Goal: Information Seeking & Learning: Check status

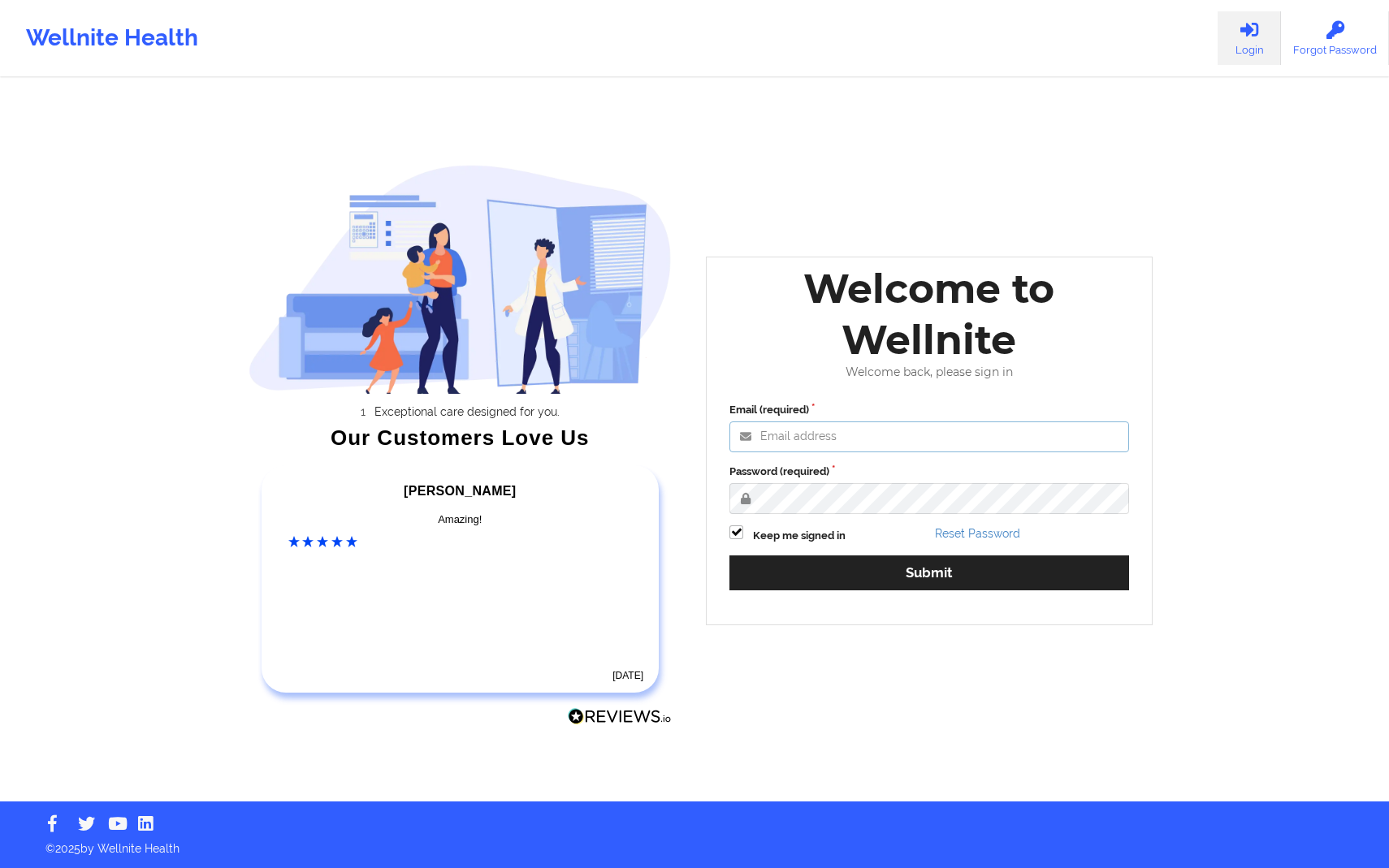
click at [872, 435] on input "Email (required)" at bounding box center [930, 437] width 400 height 31
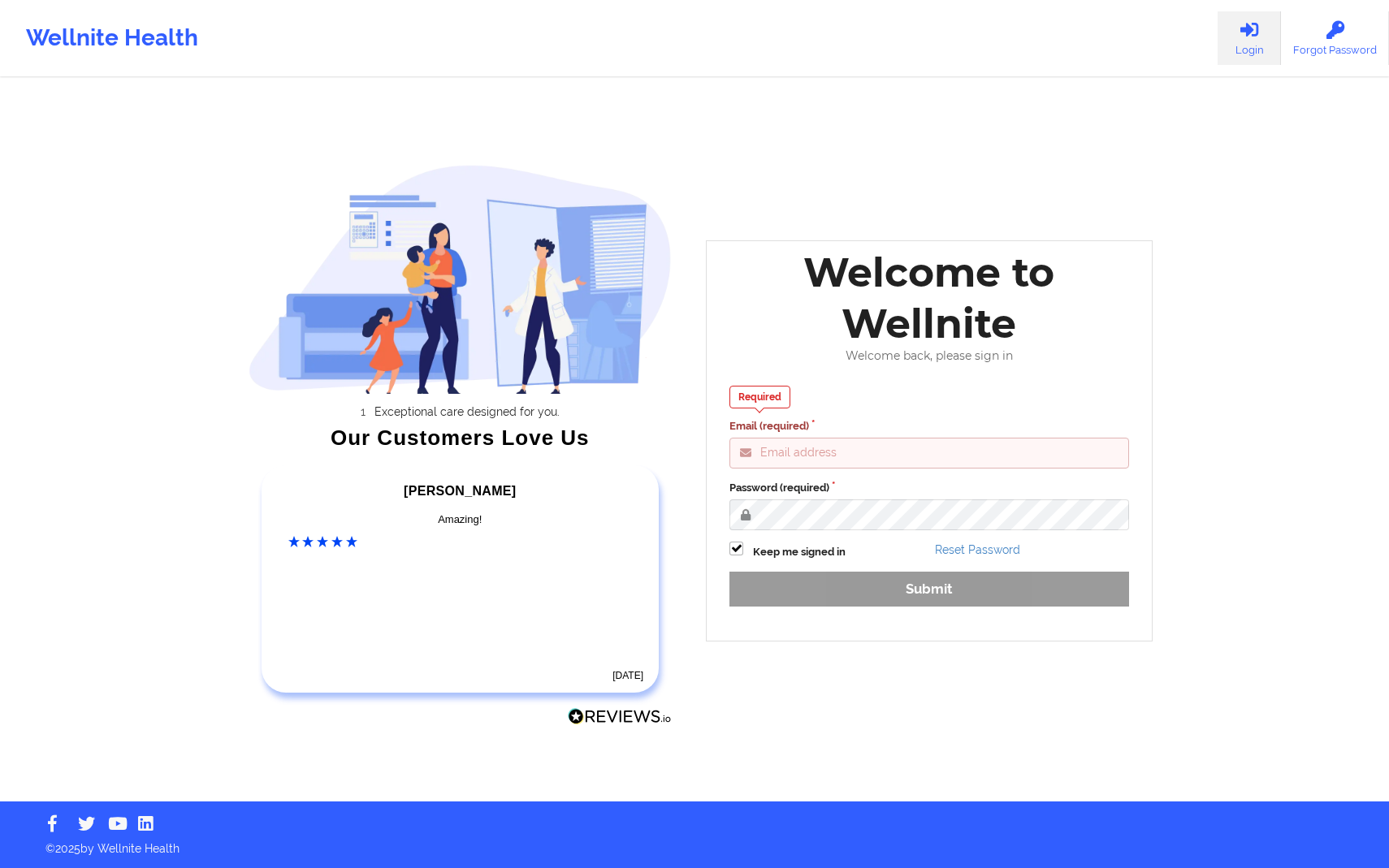
type input "[PERSON_NAME][EMAIL_ADDRESS][DOMAIN_NAME]"
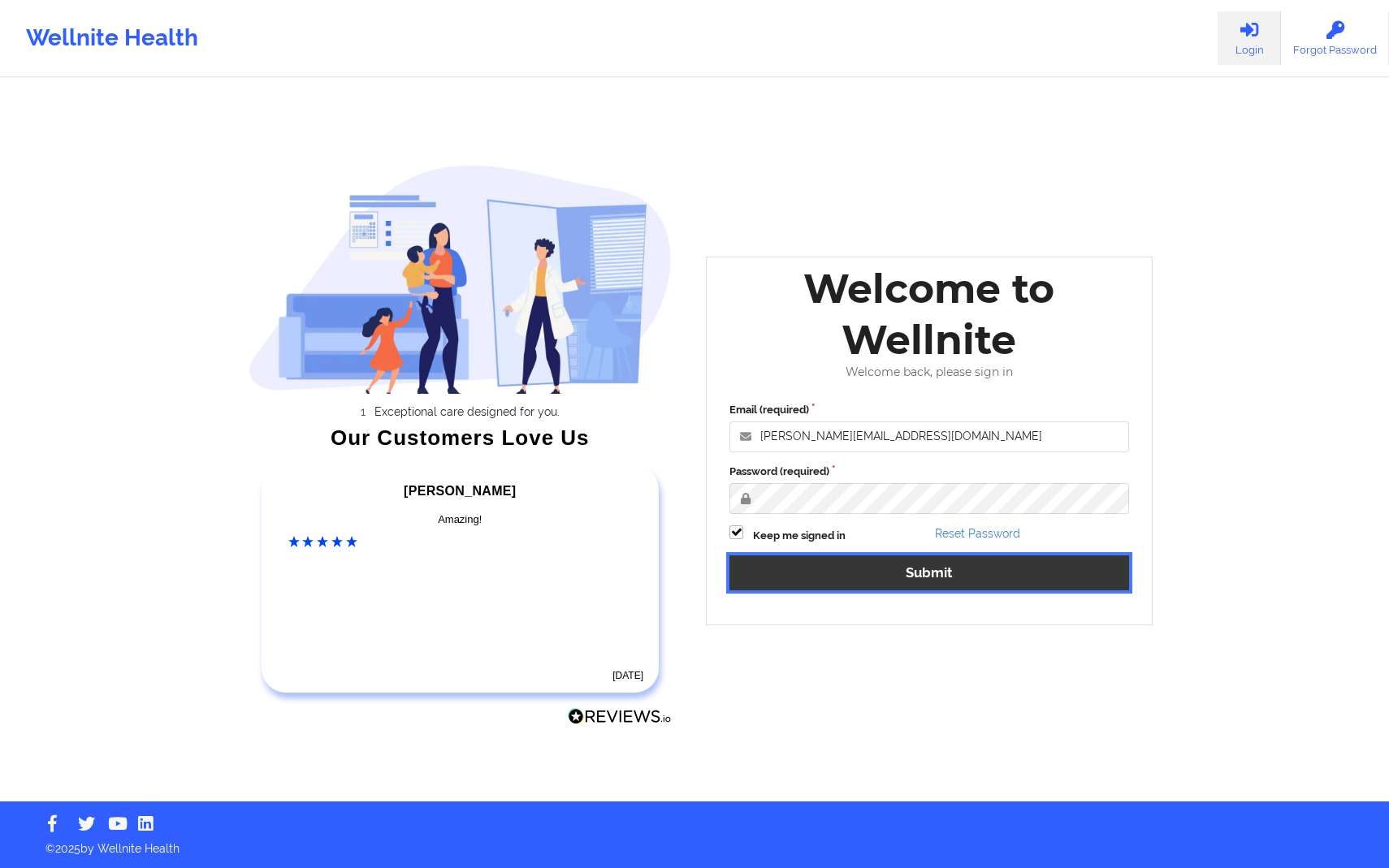
click at [878, 560] on button "Submit" at bounding box center [930, 573] width 400 height 34
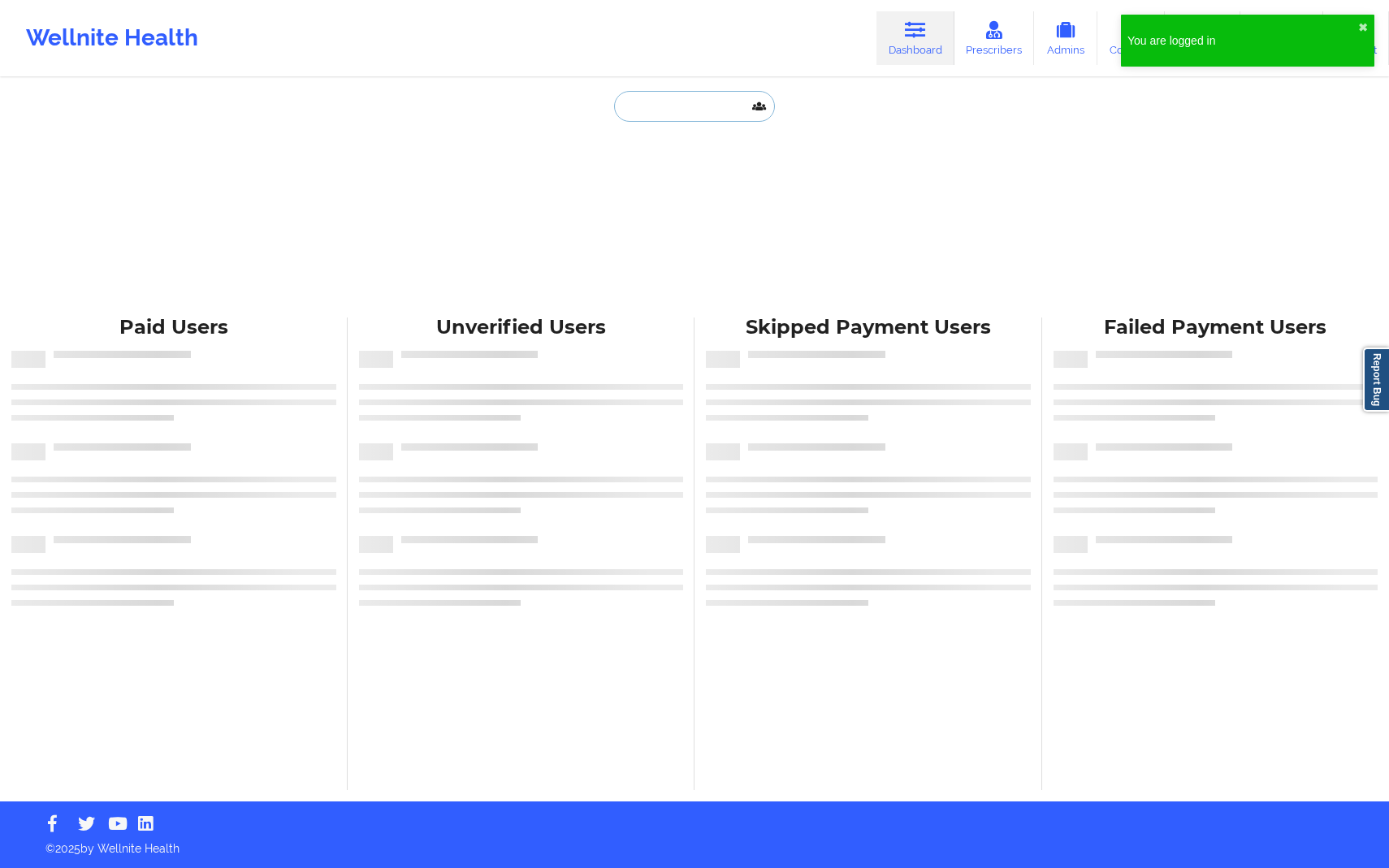
click at [670, 108] on input "text" at bounding box center [695, 106] width 161 height 31
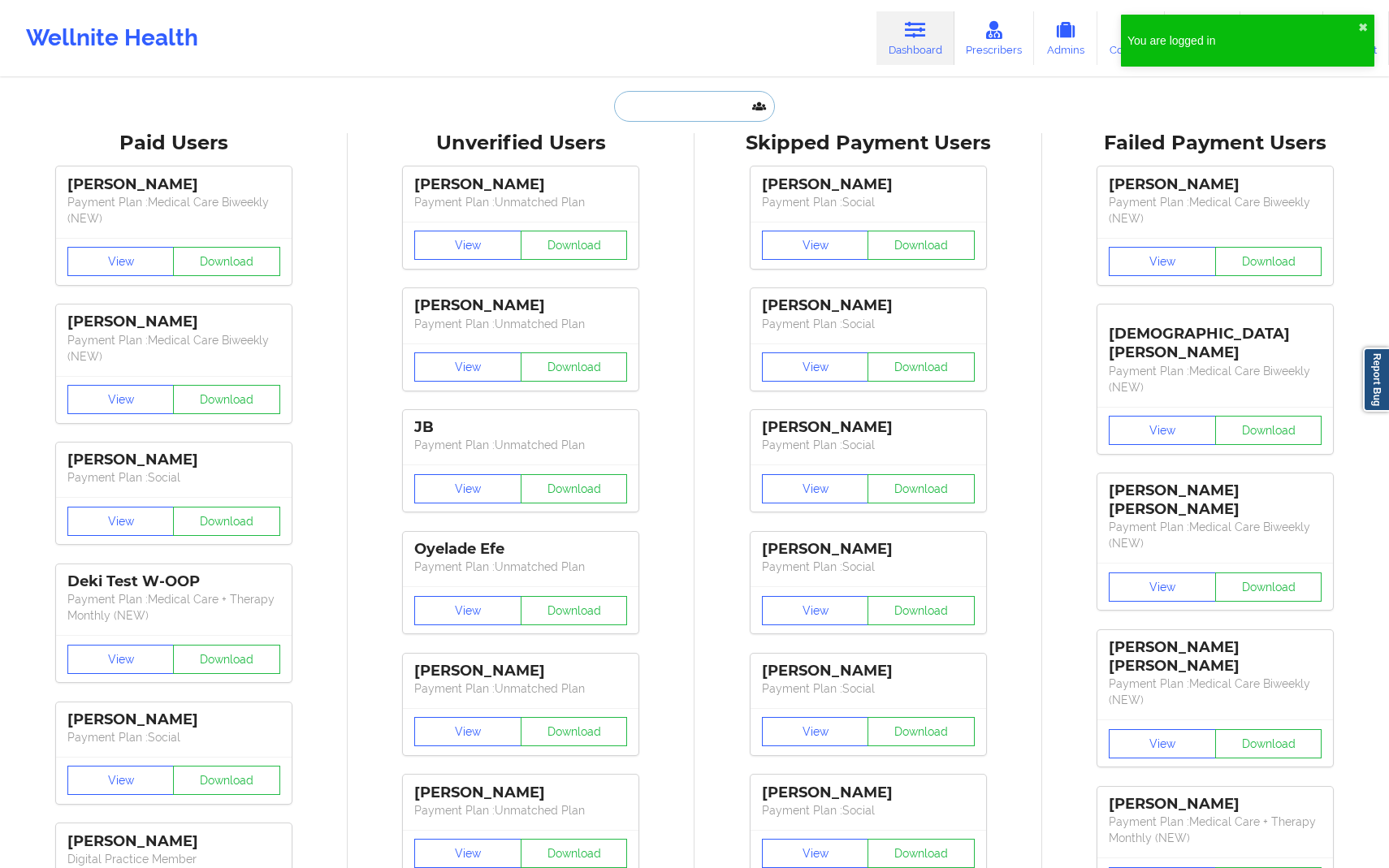
paste input "[EMAIL_ADDRESS][DOMAIN_NAME]"
type input "[EMAIL_ADDRESS][DOMAIN_NAME]"
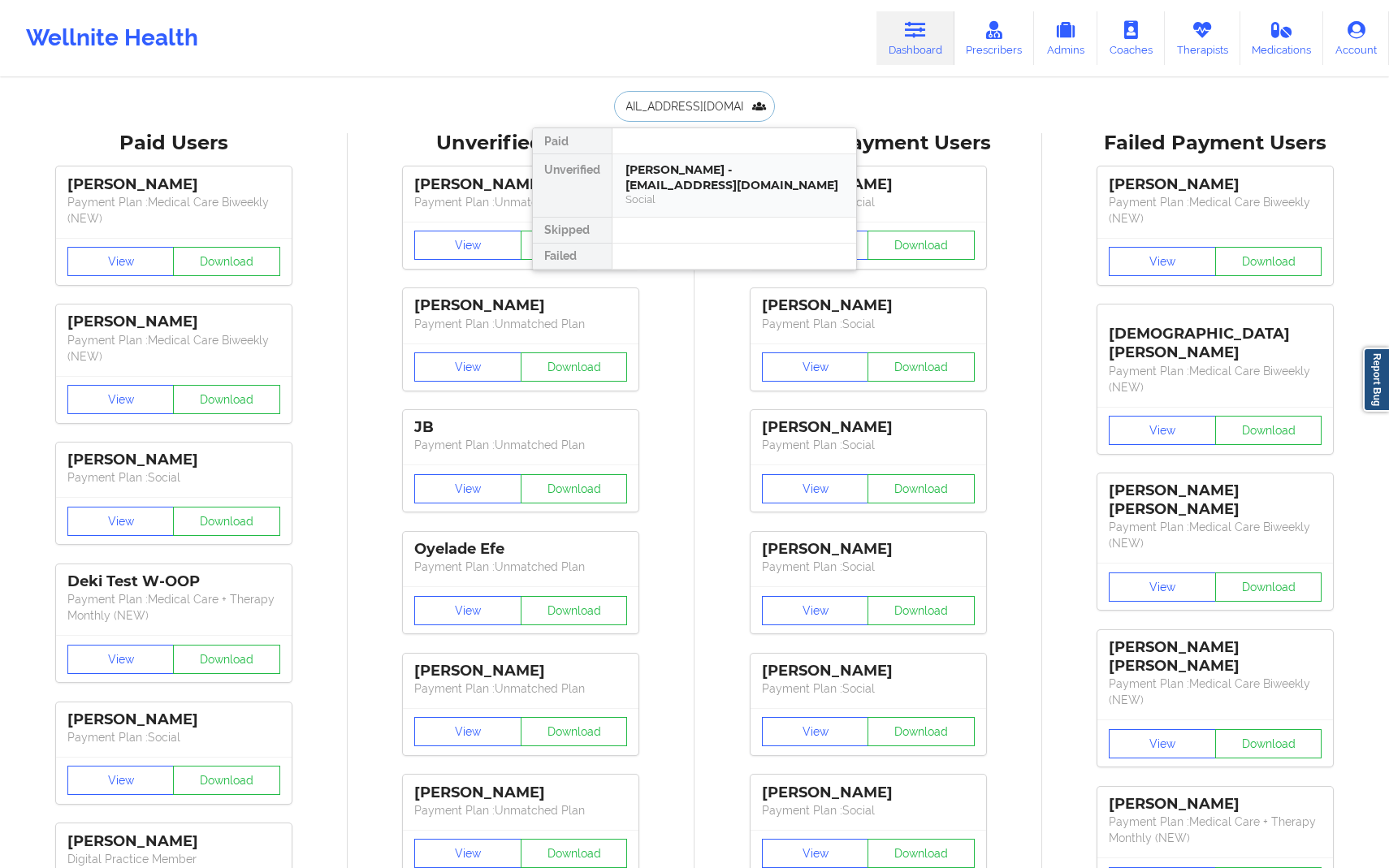
click at [699, 183] on div "[PERSON_NAME] - [EMAIL_ADDRESS][DOMAIN_NAME]" at bounding box center [734, 177] width 217 height 30
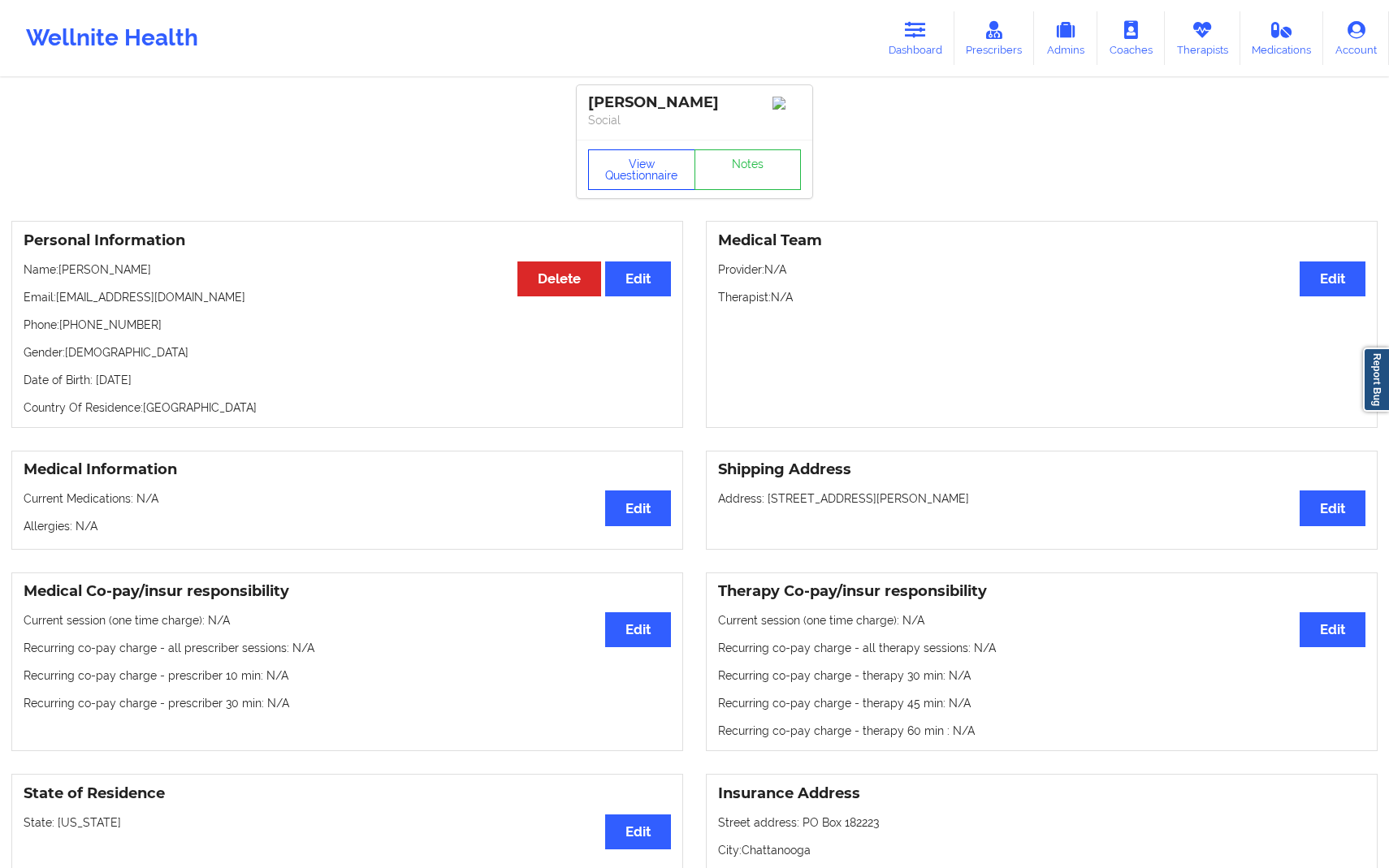
click at [643, 180] on button "View Questionnaire" at bounding box center [642, 169] width 107 height 40
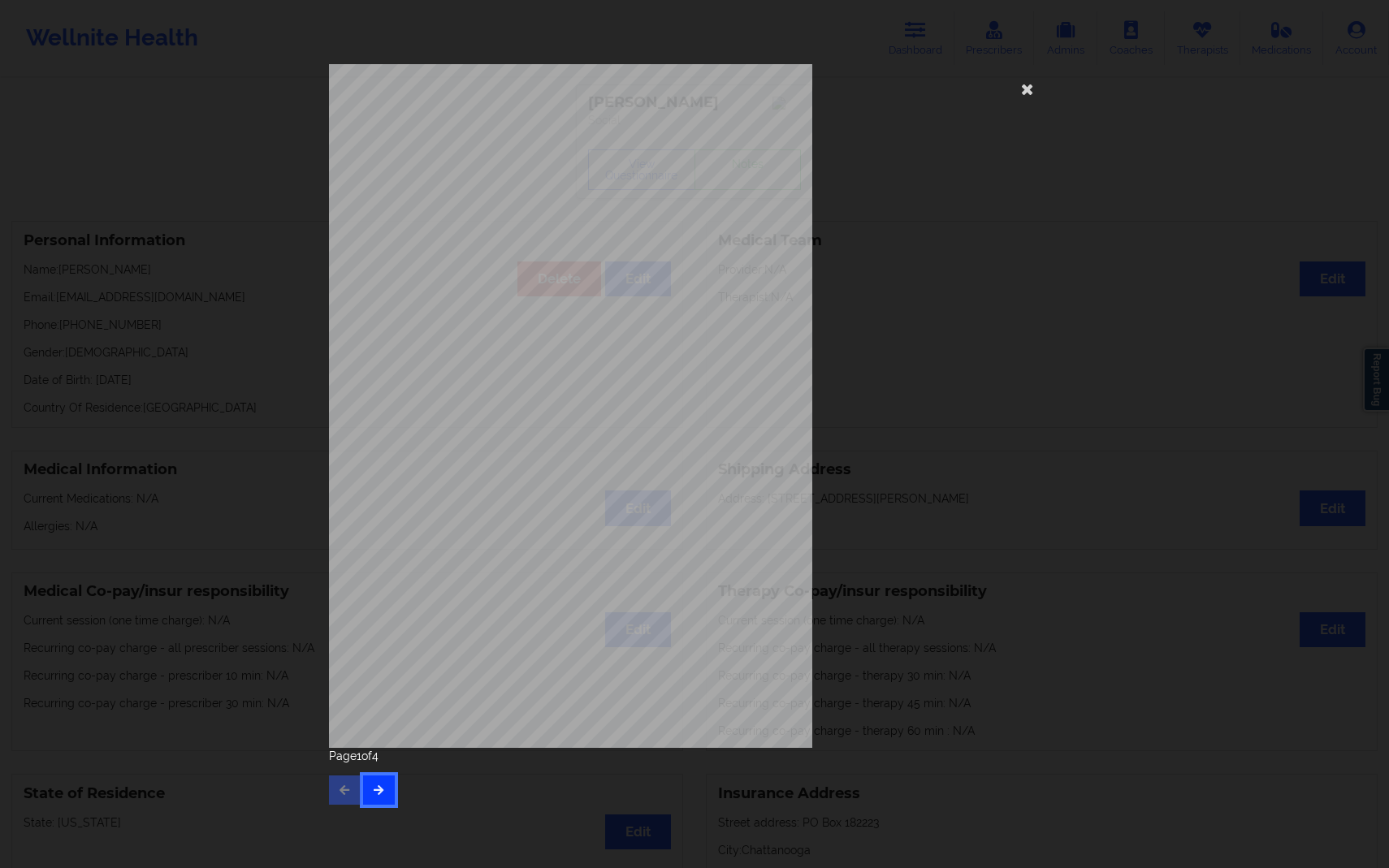
click at [386, 780] on button "button" at bounding box center [378, 790] width 32 height 30
click at [392, 792] on button "button" at bounding box center [378, 790] width 32 height 30
click at [1059, 263] on div "commercial Insurance Member ID for patient U66934188 01 group 3338987 Insurance…" at bounding box center [695, 406] width 731 height 684
click at [1037, 103] on div "commercial Insurance Member ID for patient U66934188 01 group 3338987 Insurance…" at bounding box center [695, 406] width 731 height 684
click at [1032, 92] on icon at bounding box center [1027, 88] width 26 height 26
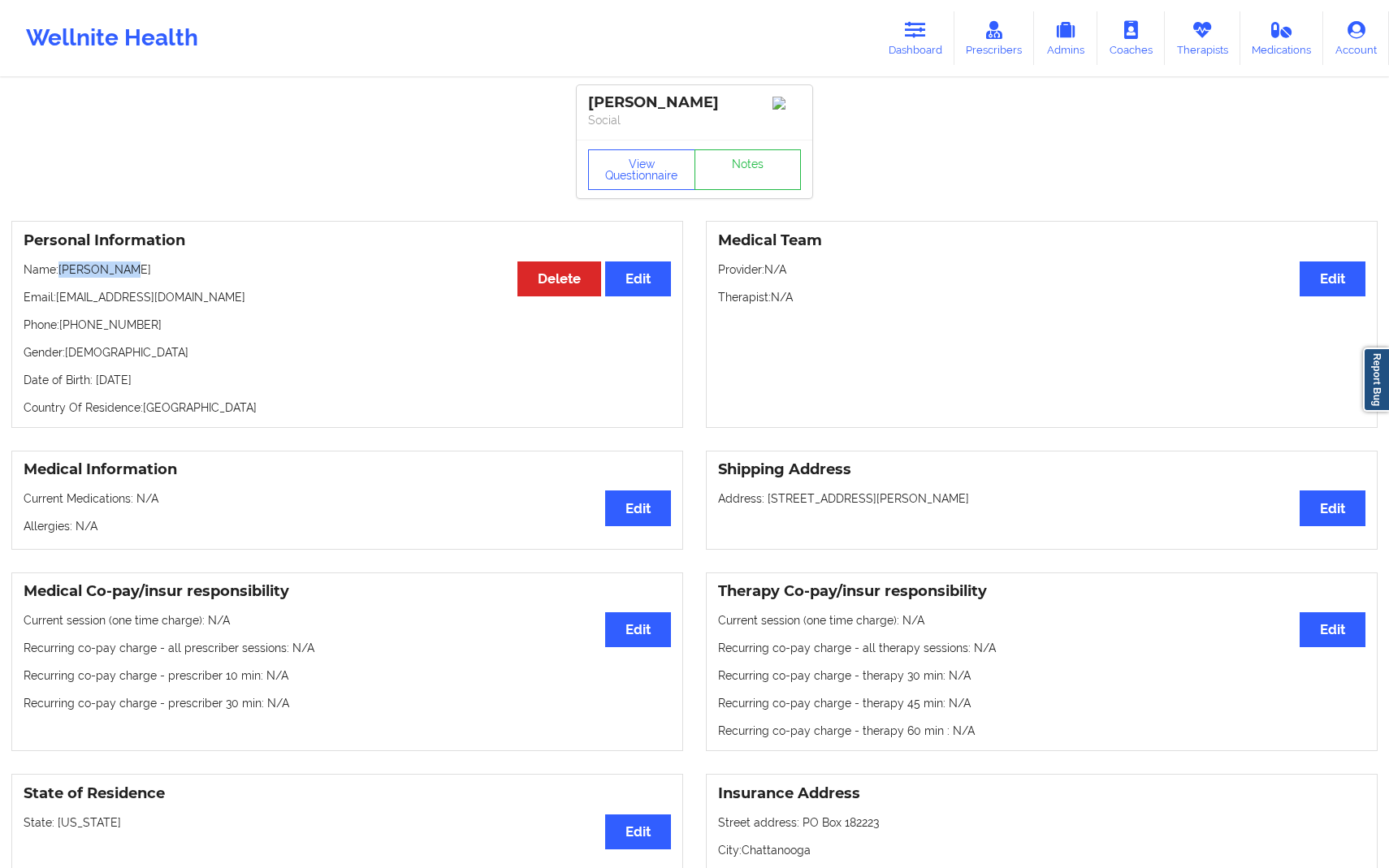
drag, startPoint x: 61, startPoint y: 274, endPoint x: 144, endPoint y: 273, distance: 83.0
click at [144, 273] on p "Name: [PERSON_NAME]" at bounding box center [347, 269] width 648 height 16
copy p "[PERSON_NAME]"
drag, startPoint x: 65, startPoint y: 330, endPoint x: 161, endPoint y: 330, distance: 96.0
click at [161, 330] on p "Phone: [PHONE_NUMBER]" at bounding box center [347, 324] width 648 height 16
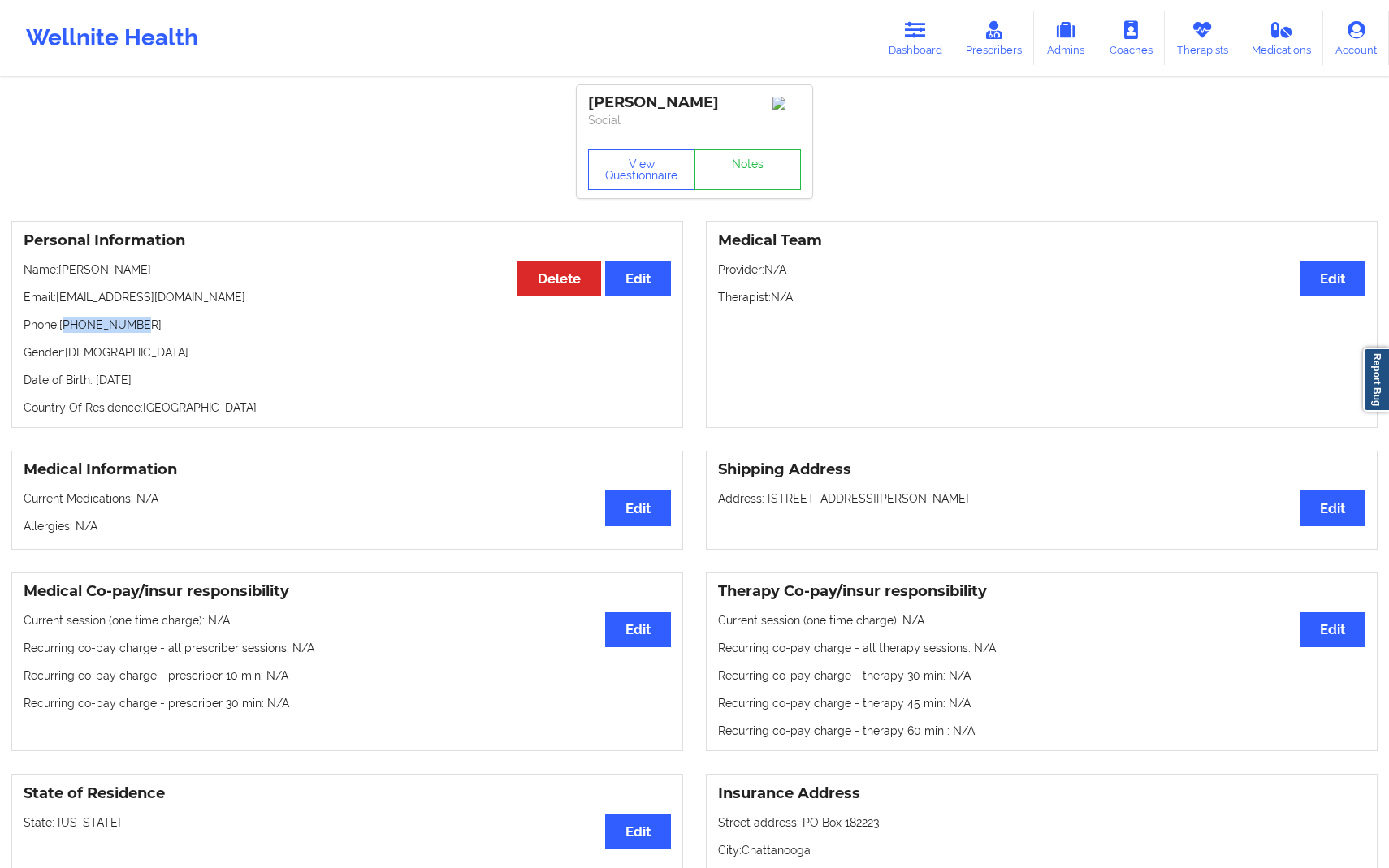
copy p "14195848791"
click at [908, 40] on link "Dashboard" at bounding box center [915, 38] width 78 height 54
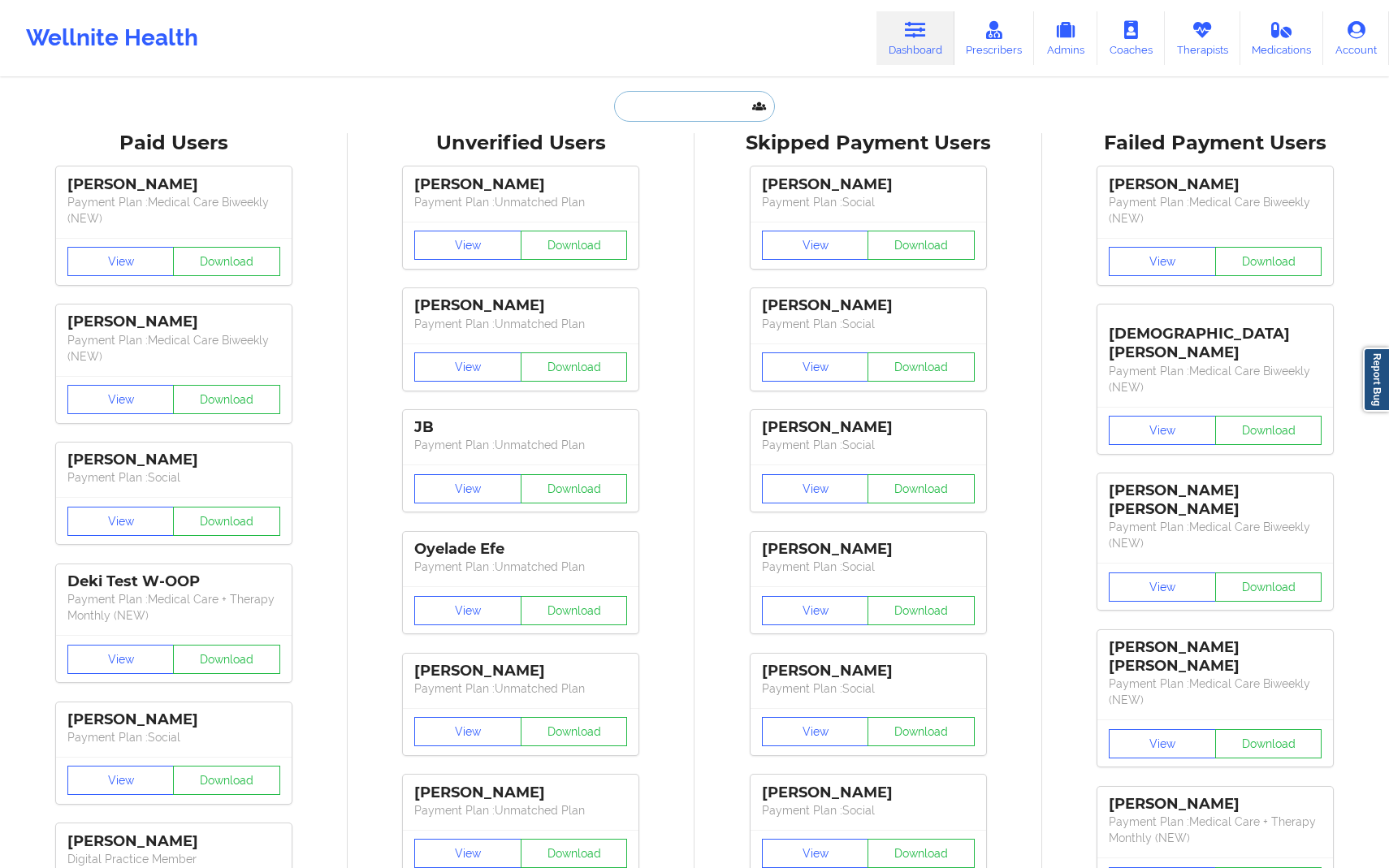
click at [655, 109] on input "text" at bounding box center [695, 106] width 161 height 31
paste input "[EMAIL_ADDRESS][DOMAIN_NAME]"
type input "[EMAIL_ADDRESS][DOMAIN_NAME]"
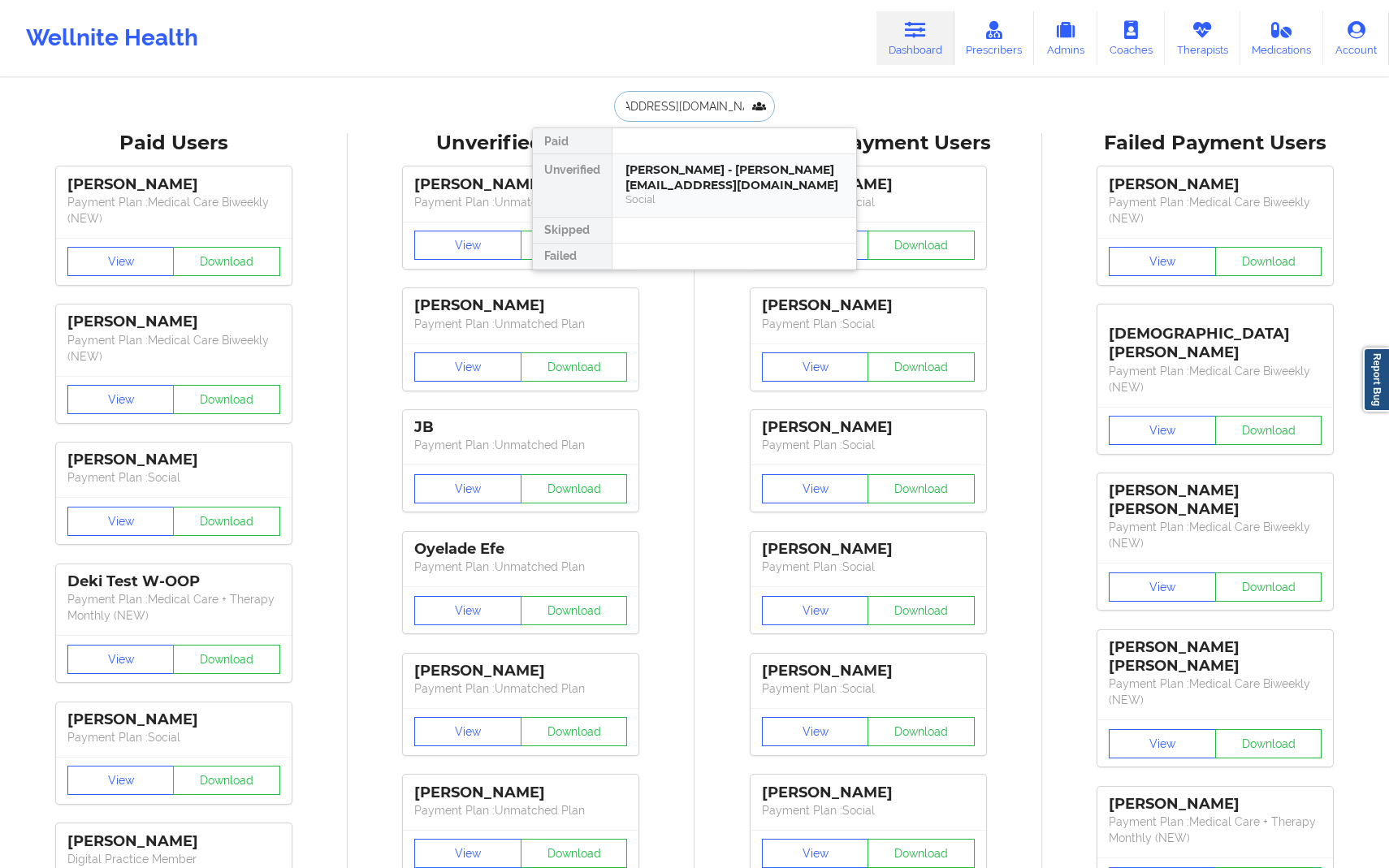
click at [710, 184] on div "[PERSON_NAME] - [PERSON_NAME][EMAIL_ADDRESS][DOMAIN_NAME]" at bounding box center [734, 177] width 217 height 30
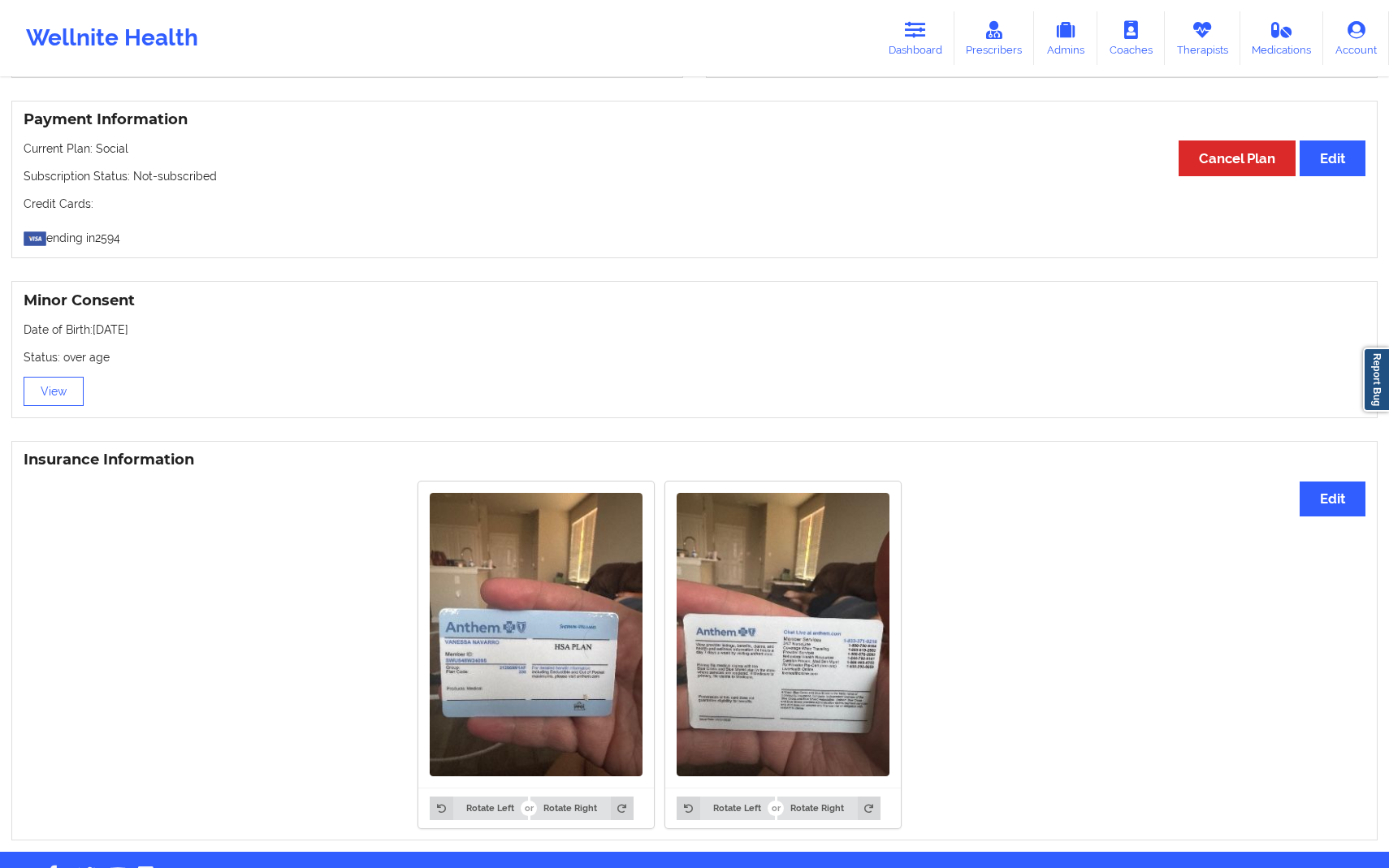
scroll to position [903, 0]
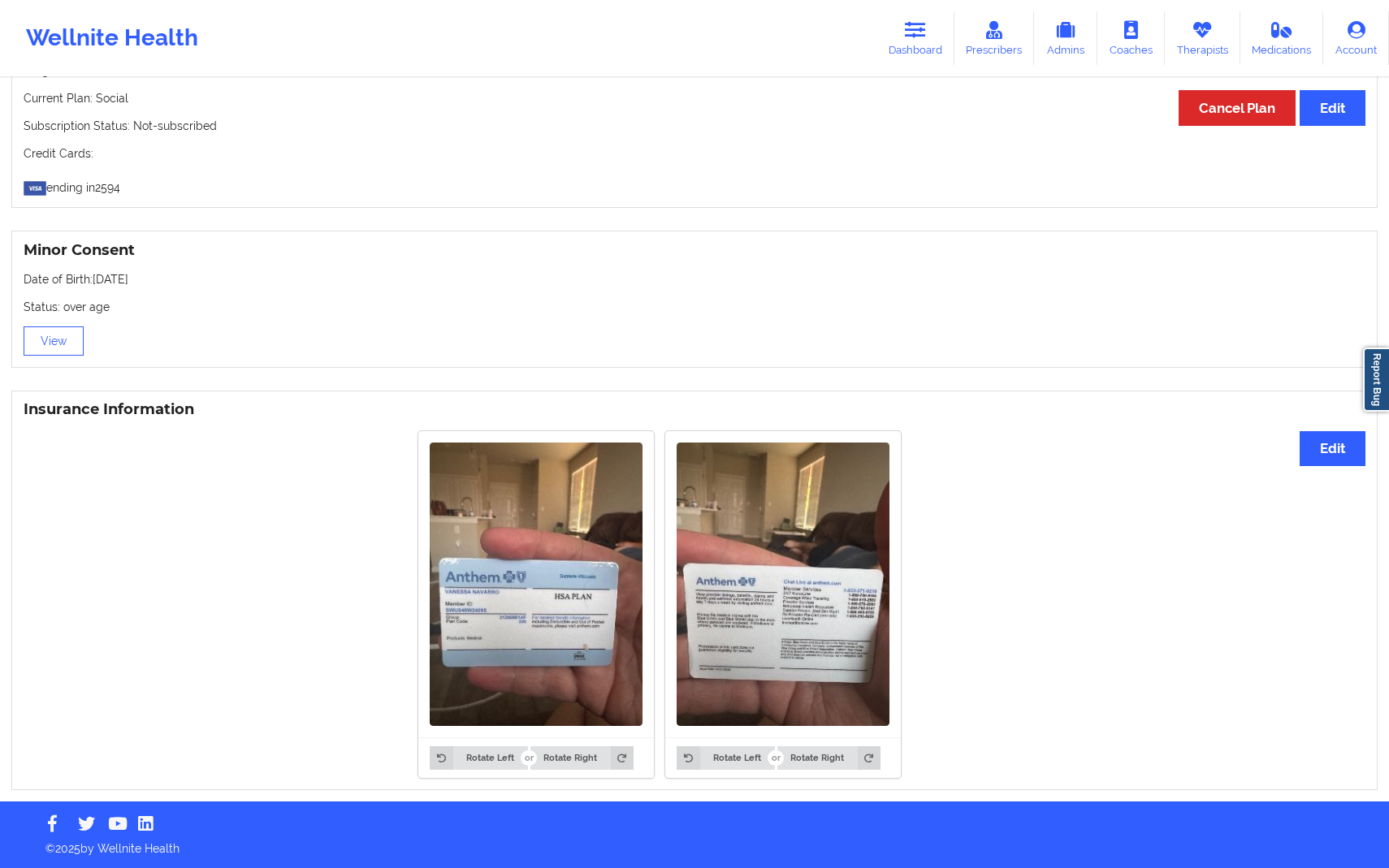
click at [532, 696] on img at bounding box center [536, 585] width 213 height 283
click at [544, 628] on img at bounding box center [536, 585] width 213 height 283
click at [1316, 465] on button "Edit" at bounding box center [1333, 449] width 66 height 34
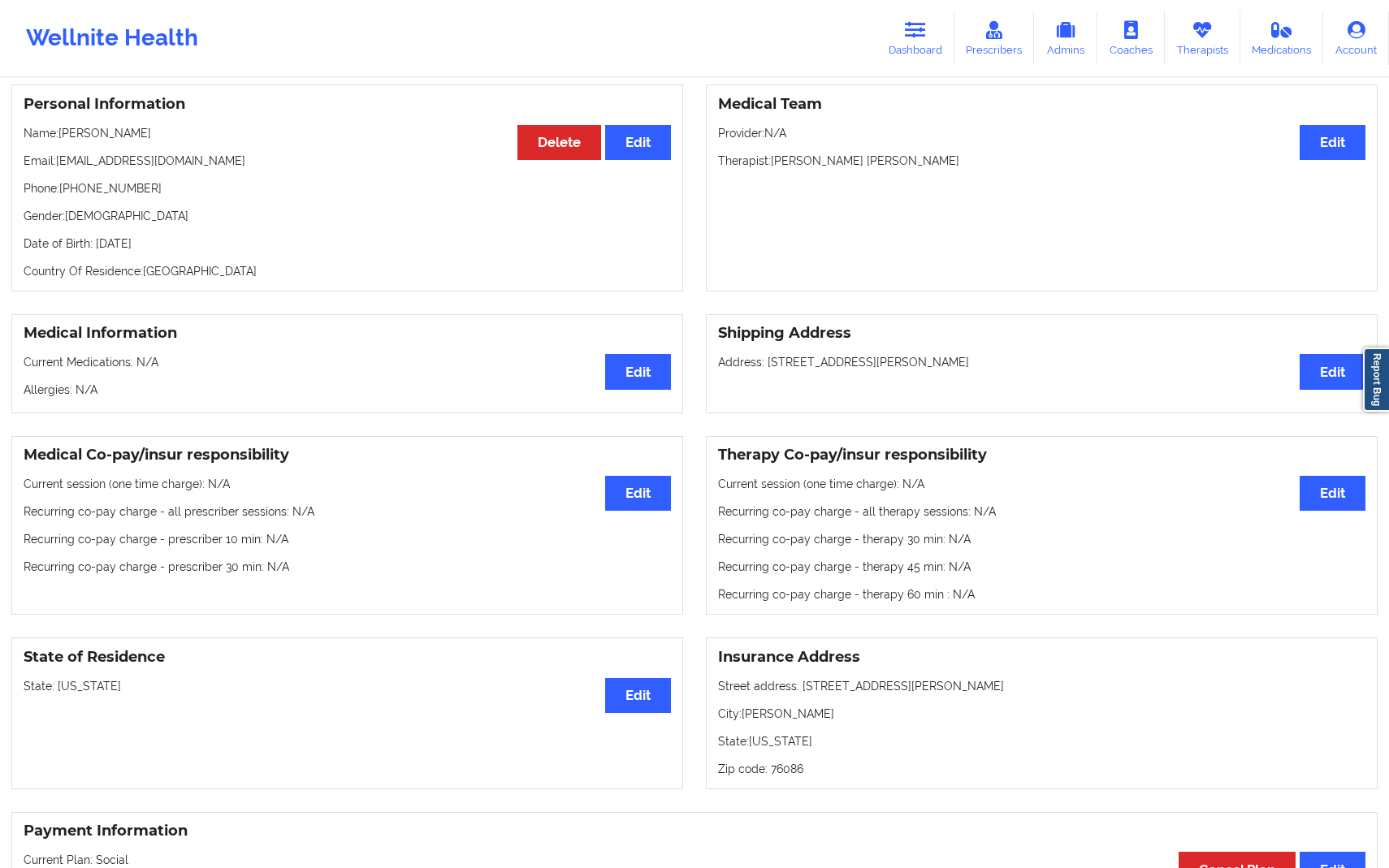
scroll to position [0, 0]
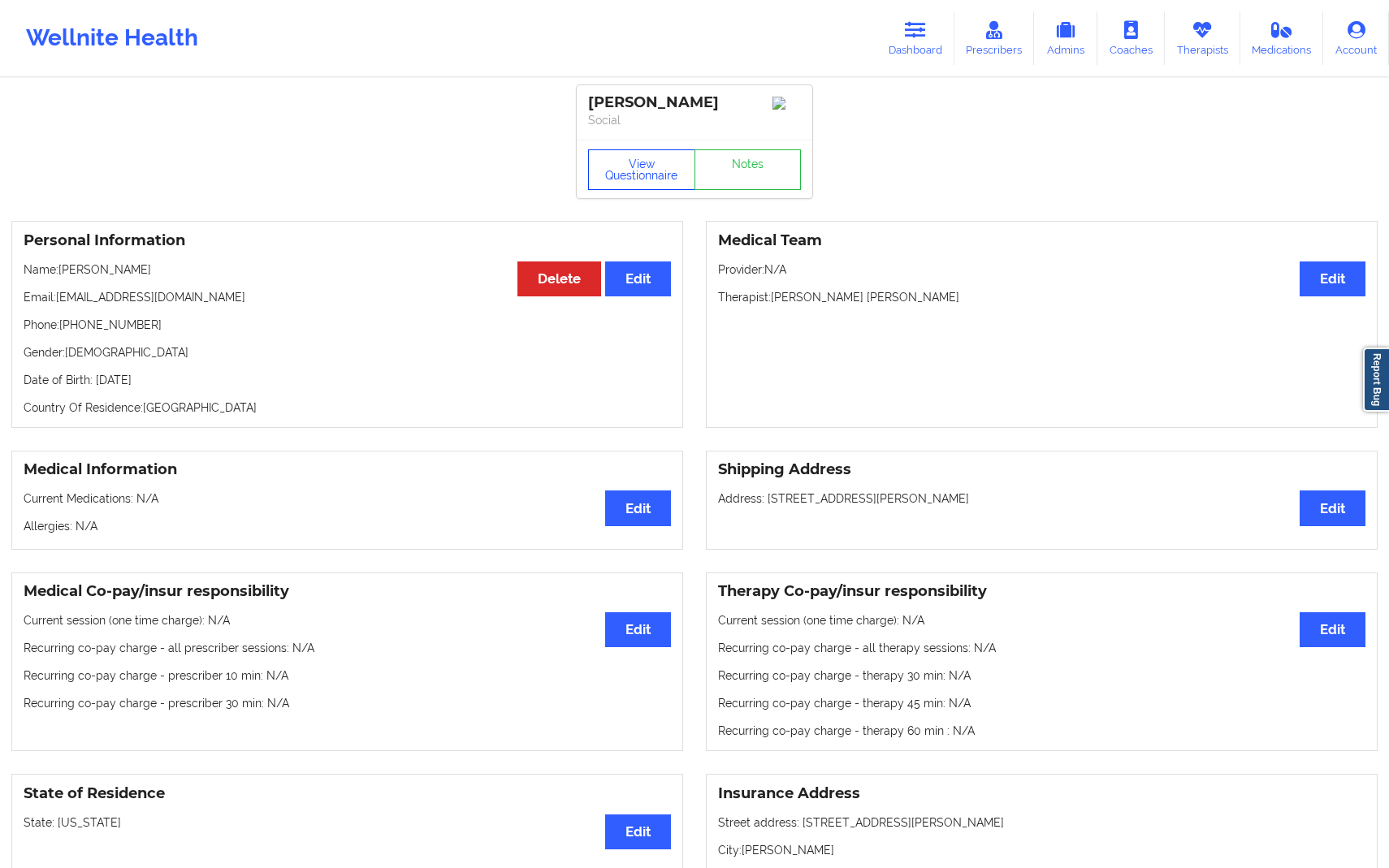
click at [641, 169] on button "View Questionnaire" at bounding box center [642, 169] width 107 height 40
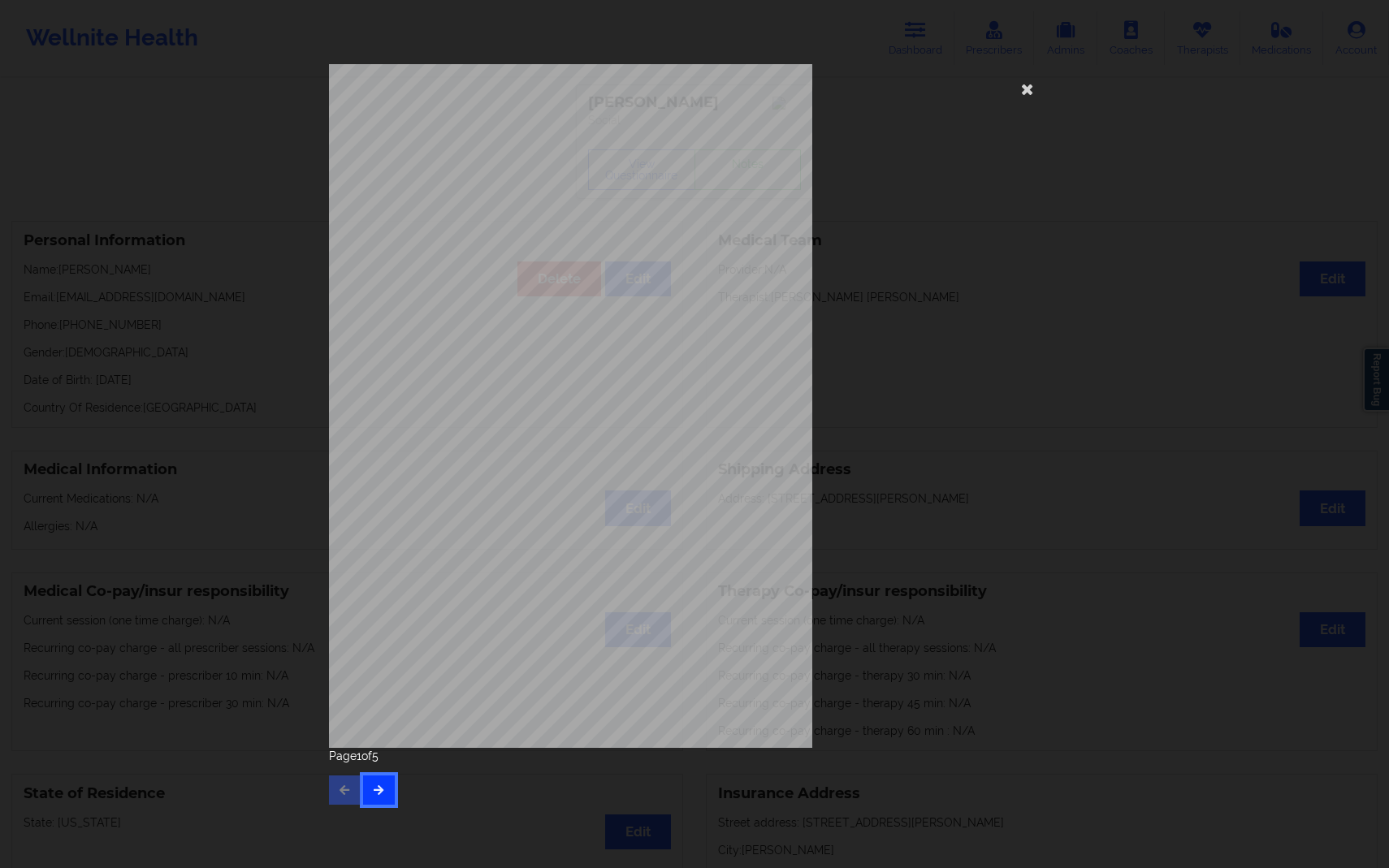
click at [389, 795] on button "button" at bounding box center [378, 790] width 32 height 30
click at [331, 792] on button "button" at bounding box center [345, 790] width 32 height 30
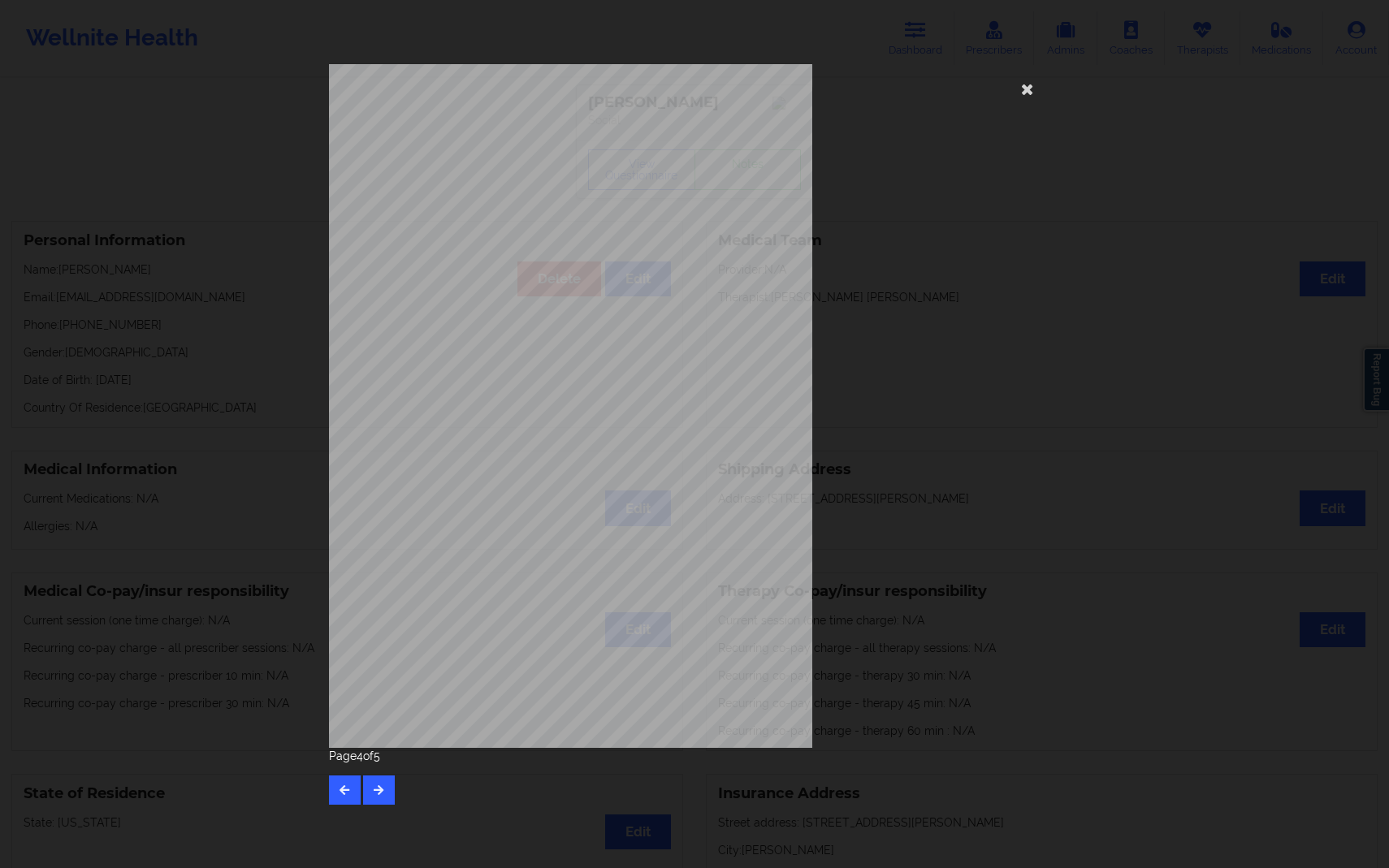
click at [1389, 321] on div "Insurance company type details by patient commercial Insurance Member ID for pa…" at bounding box center [694, 434] width 1389 height 868
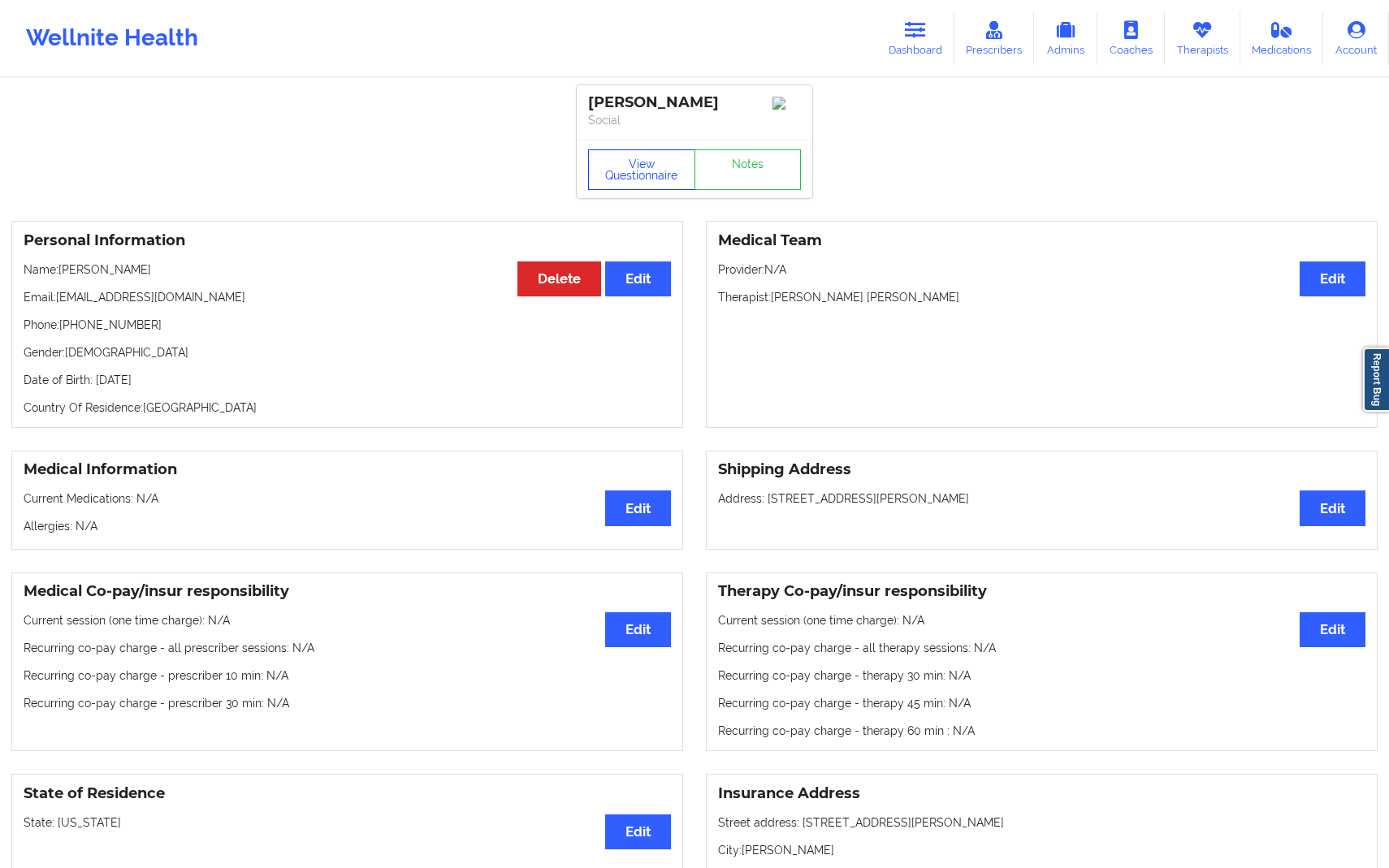
click at [659, 188] on button "View Questionnaire" at bounding box center [642, 169] width 107 height 40
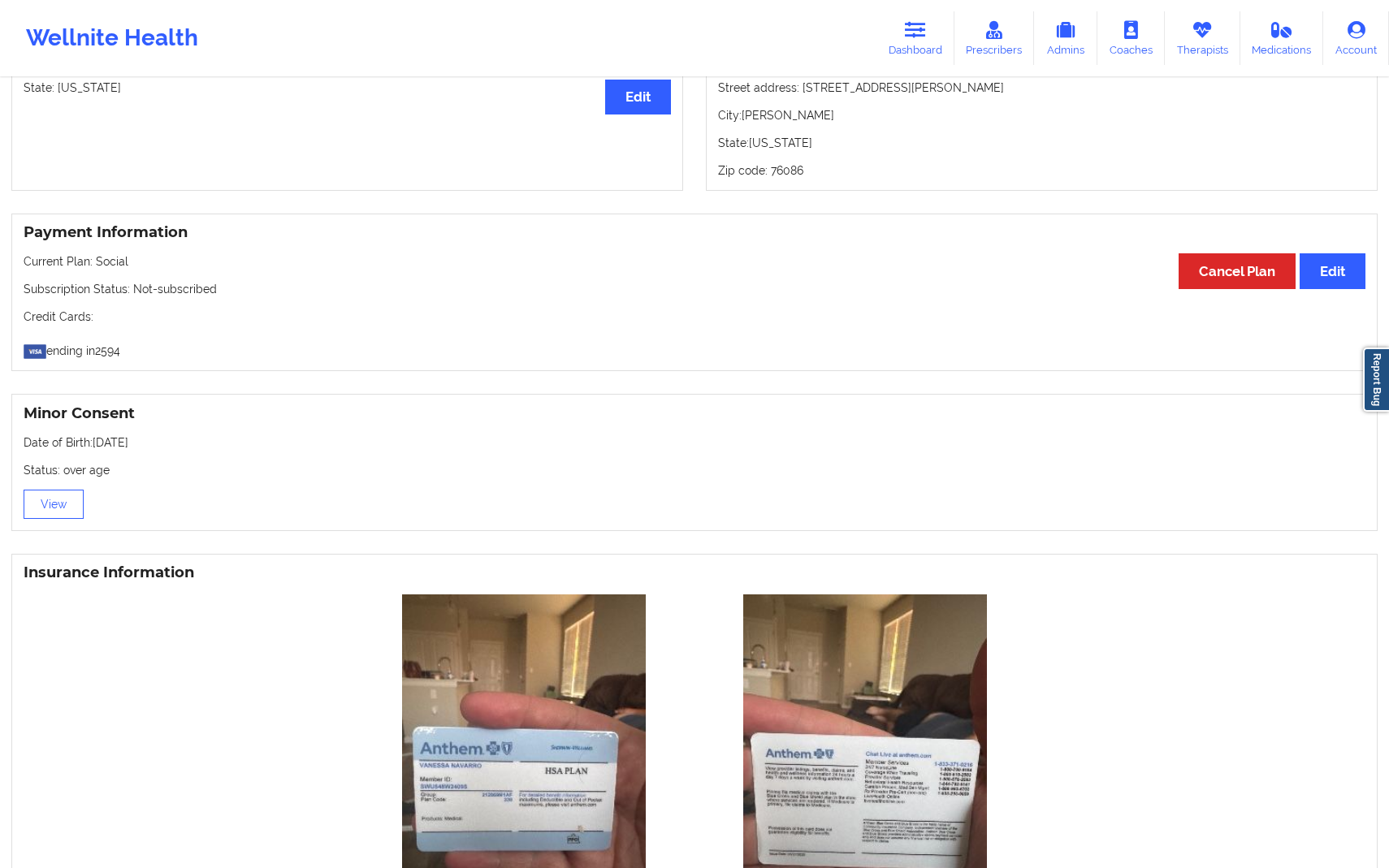
scroll to position [983, 0]
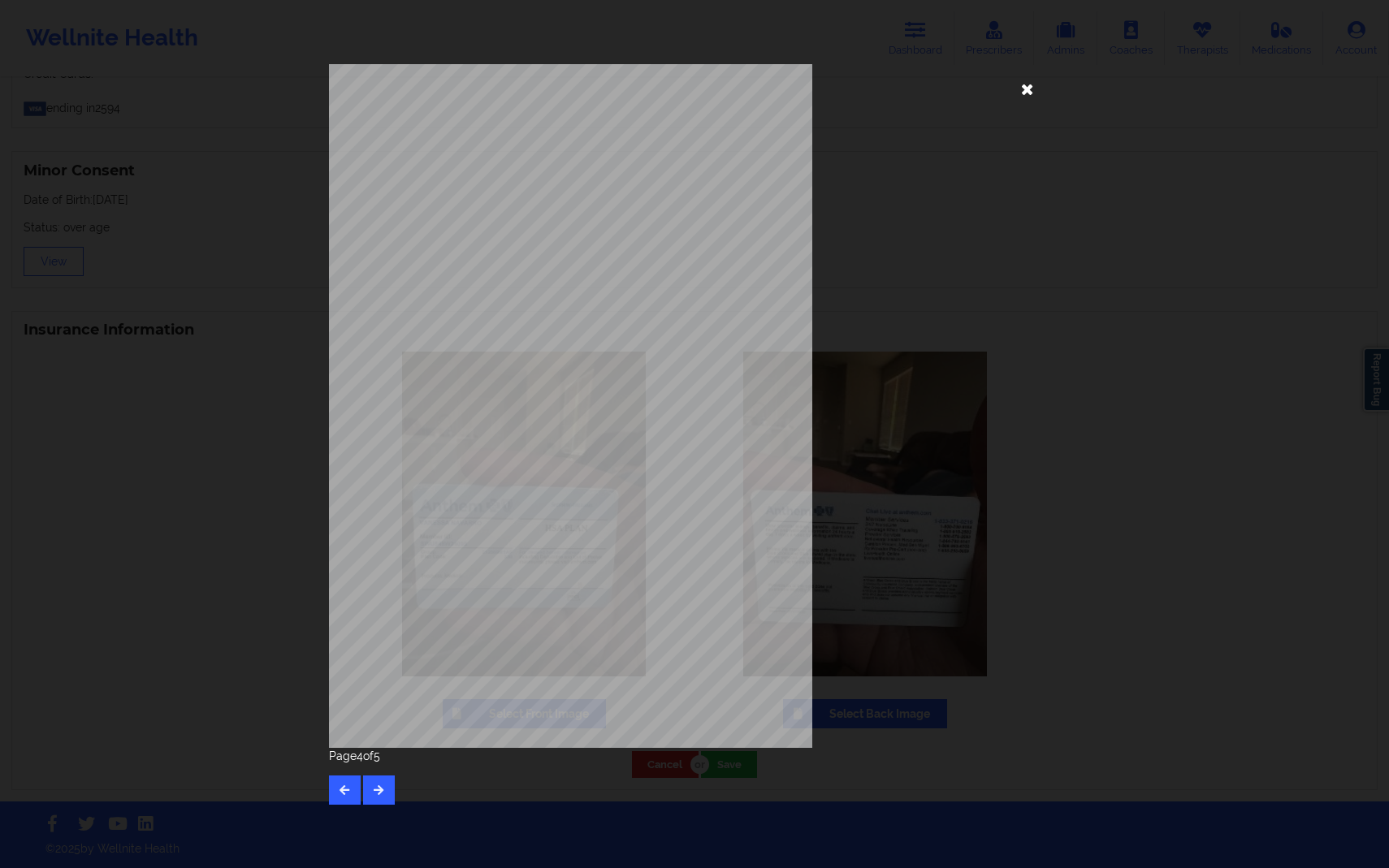
click at [1027, 79] on icon at bounding box center [1027, 88] width 26 height 26
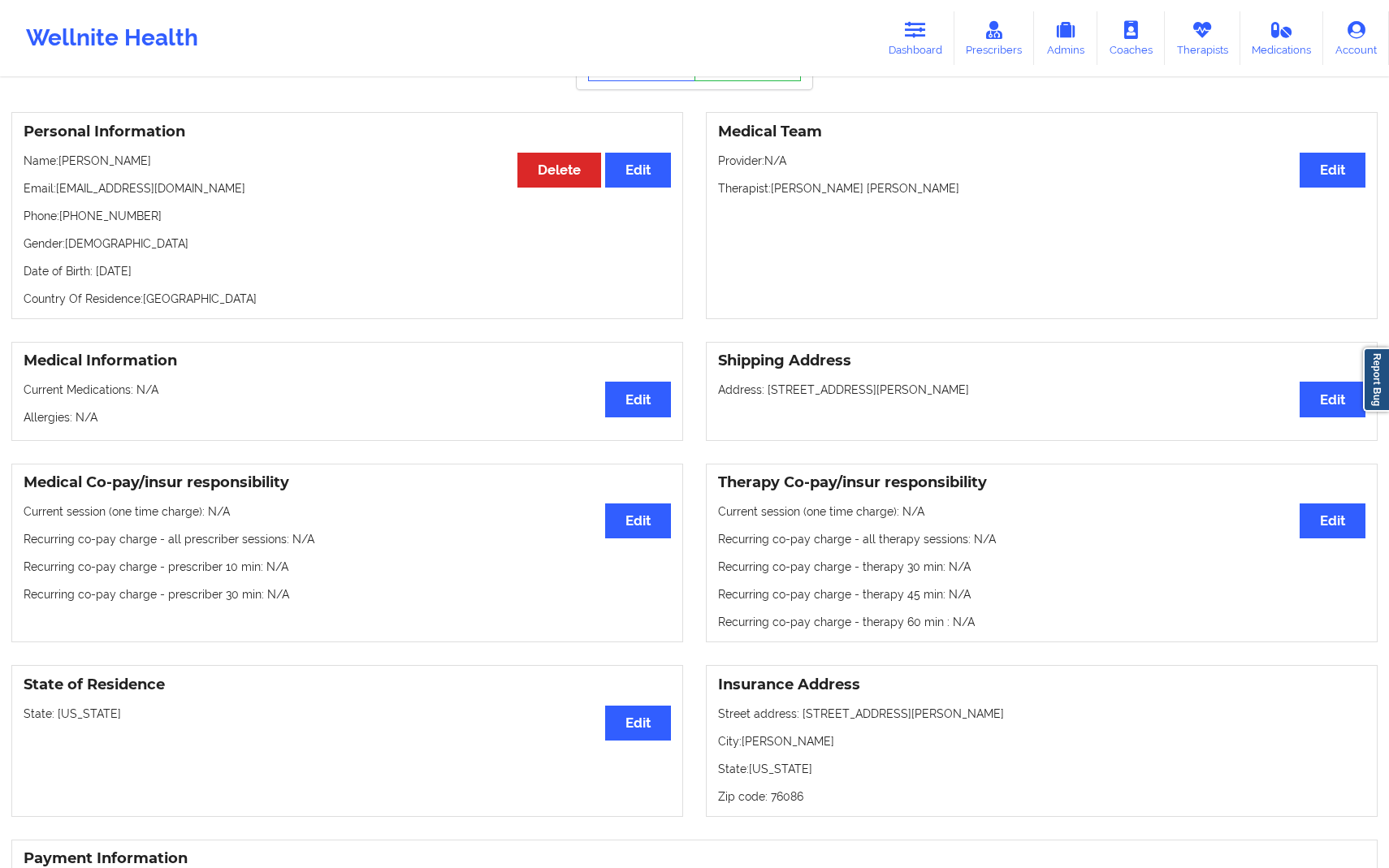
scroll to position [24, 0]
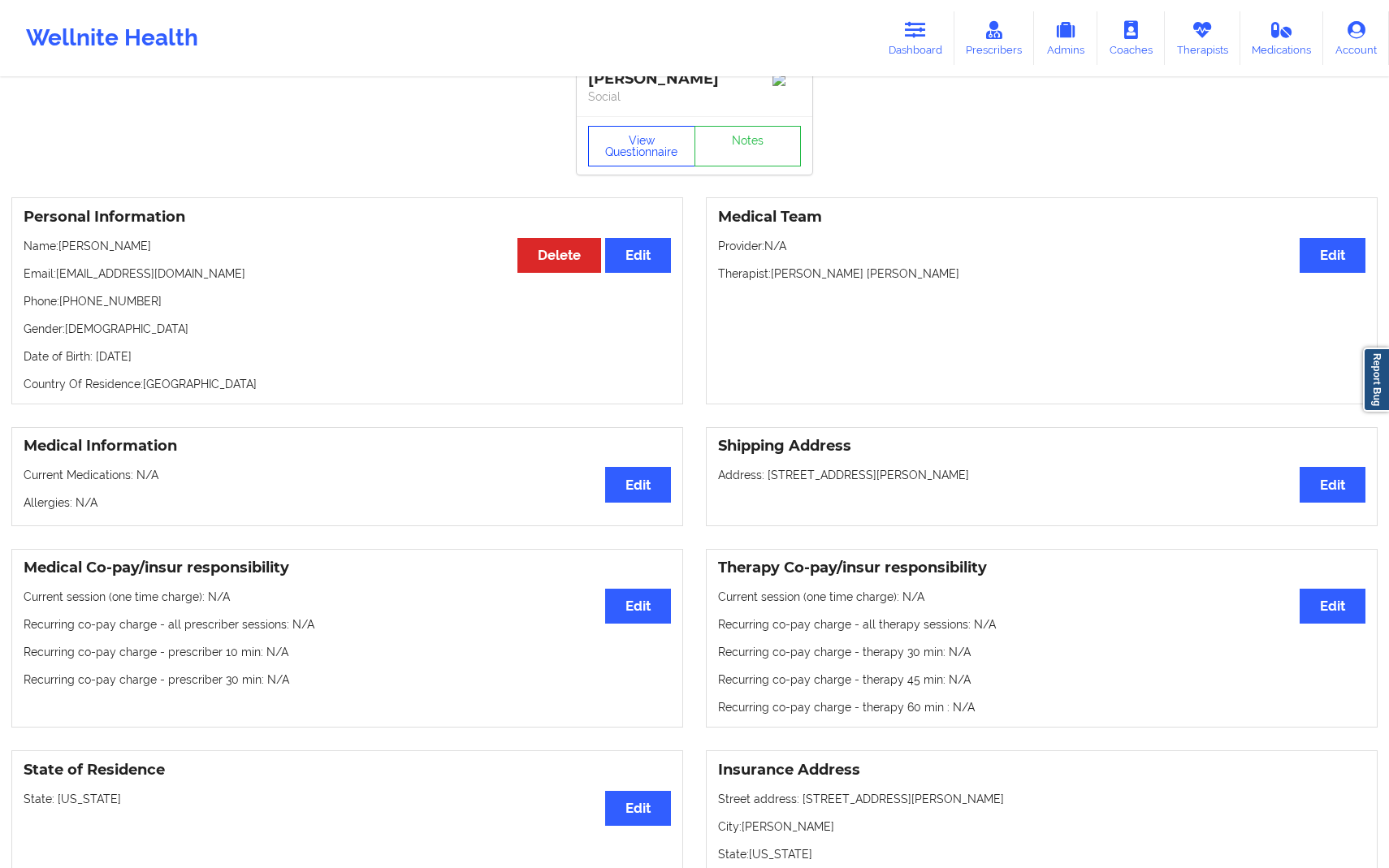
click at [637, 158] on button "View Questionnaire" at bounding box center [642, 146] width 107 height 40
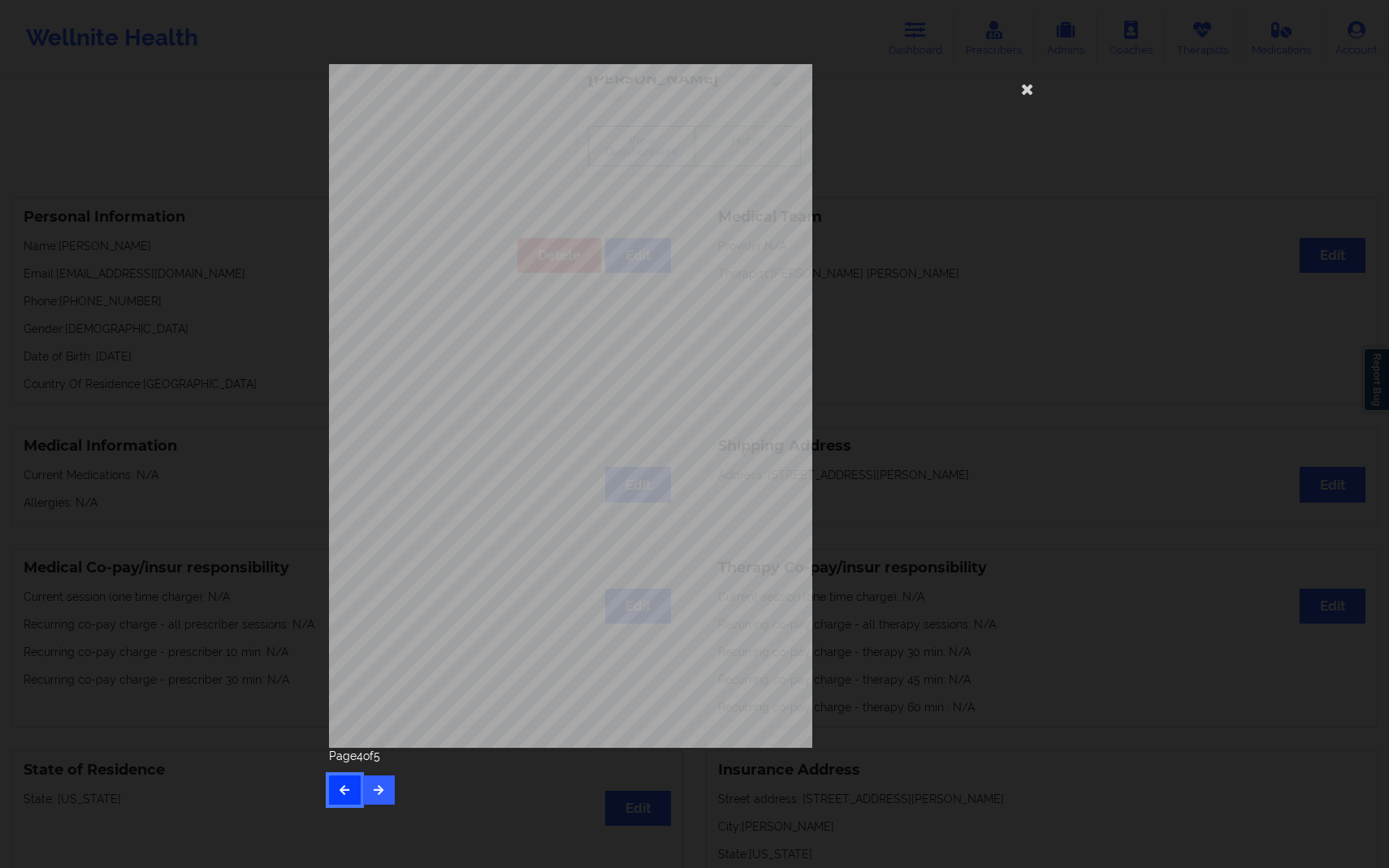
click at [331, 794] on button "button" at bounding box center [345, 790] width 32 height 30
click at [331, 794] on div "Page 2 of 5" at bounding box center [695, 776] width 731 height 56
click at [331, 794] on div "Page 1 of 5" at bounding box center [695, 776] width 731 height 56
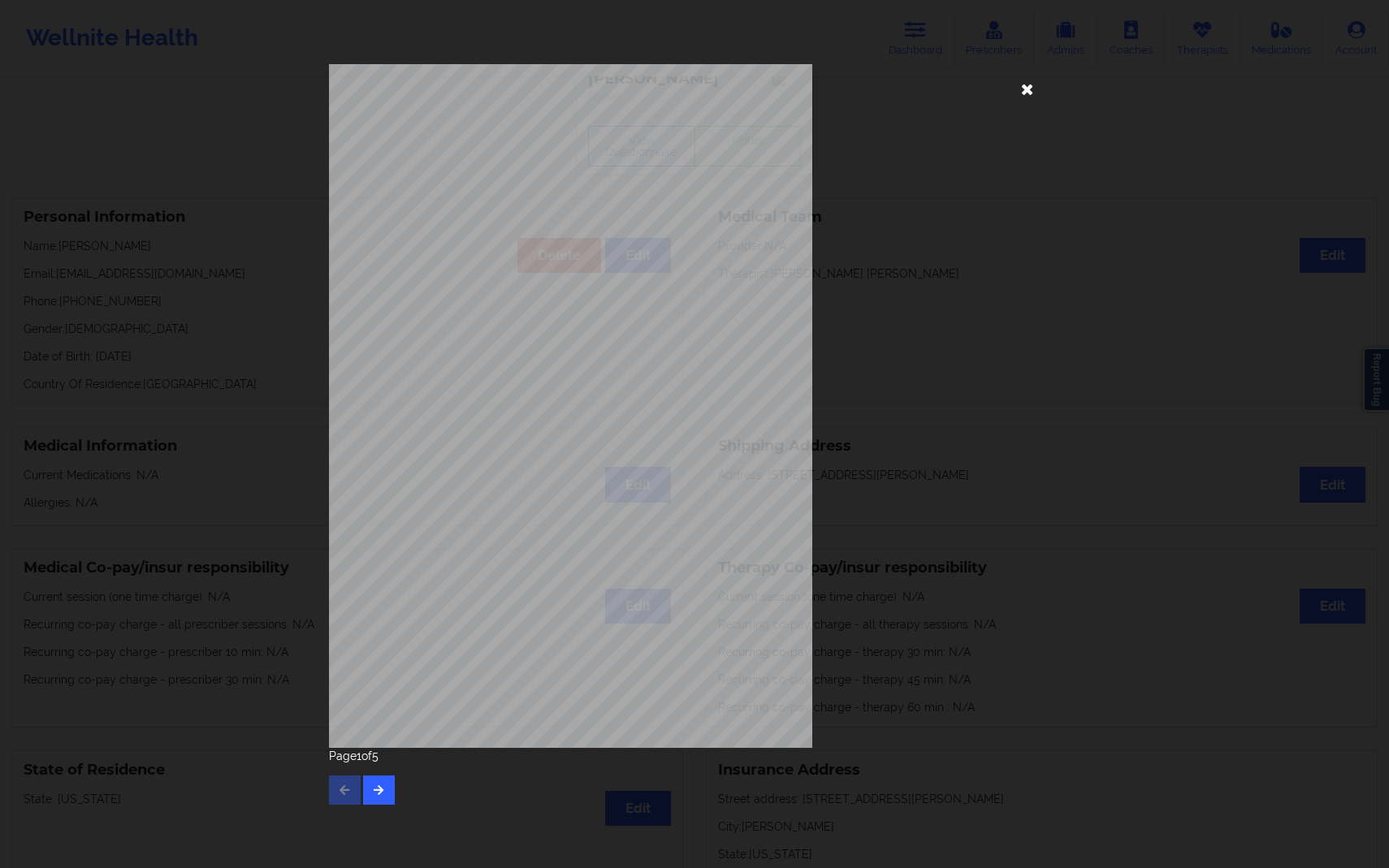
click at [1022, 96] on icon at bounding box center [1027, 88] width 26 height 26
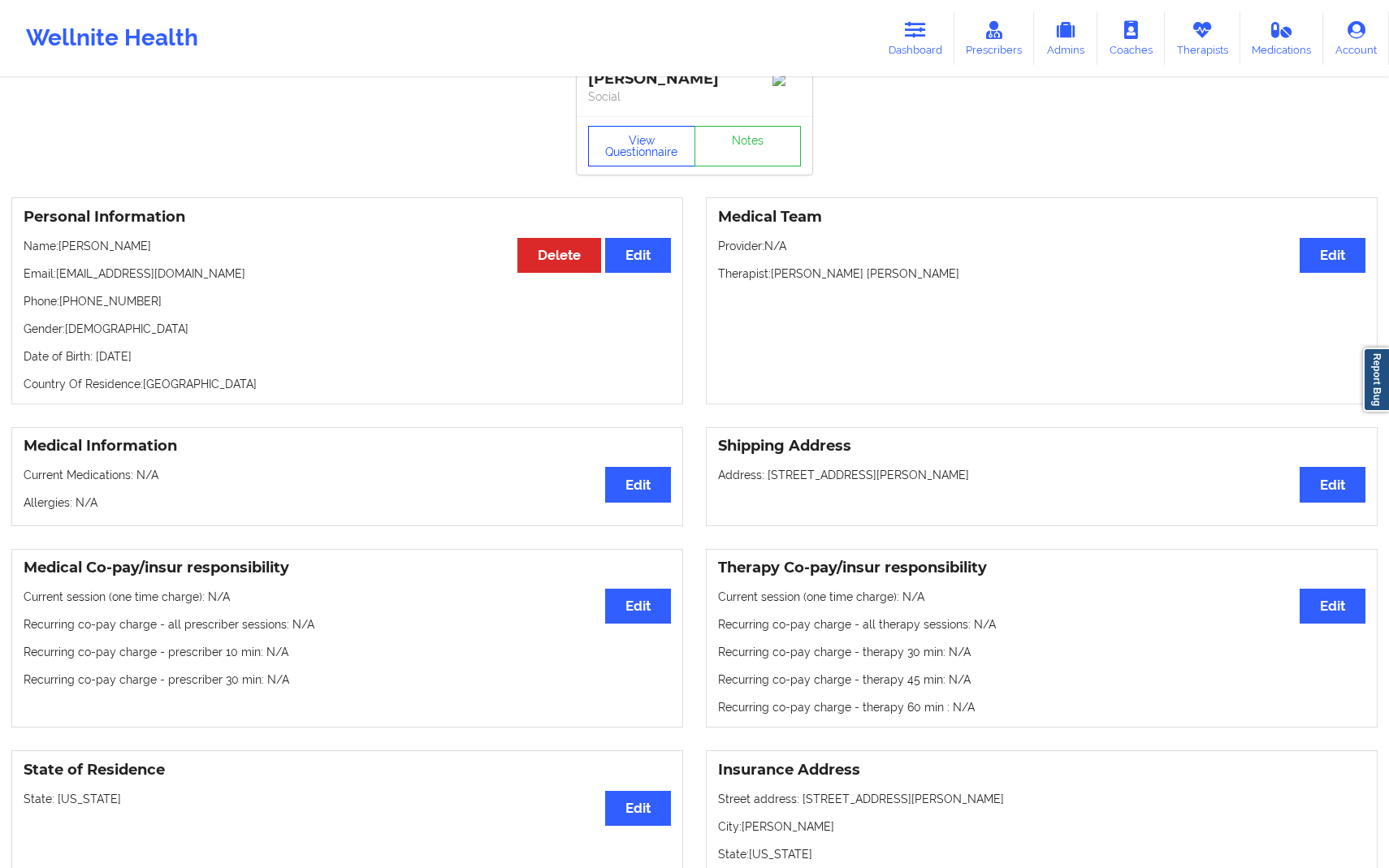
click at [629, 145] on button "View Questionnaire" at bounding box center [642, 146] width 107 height 40
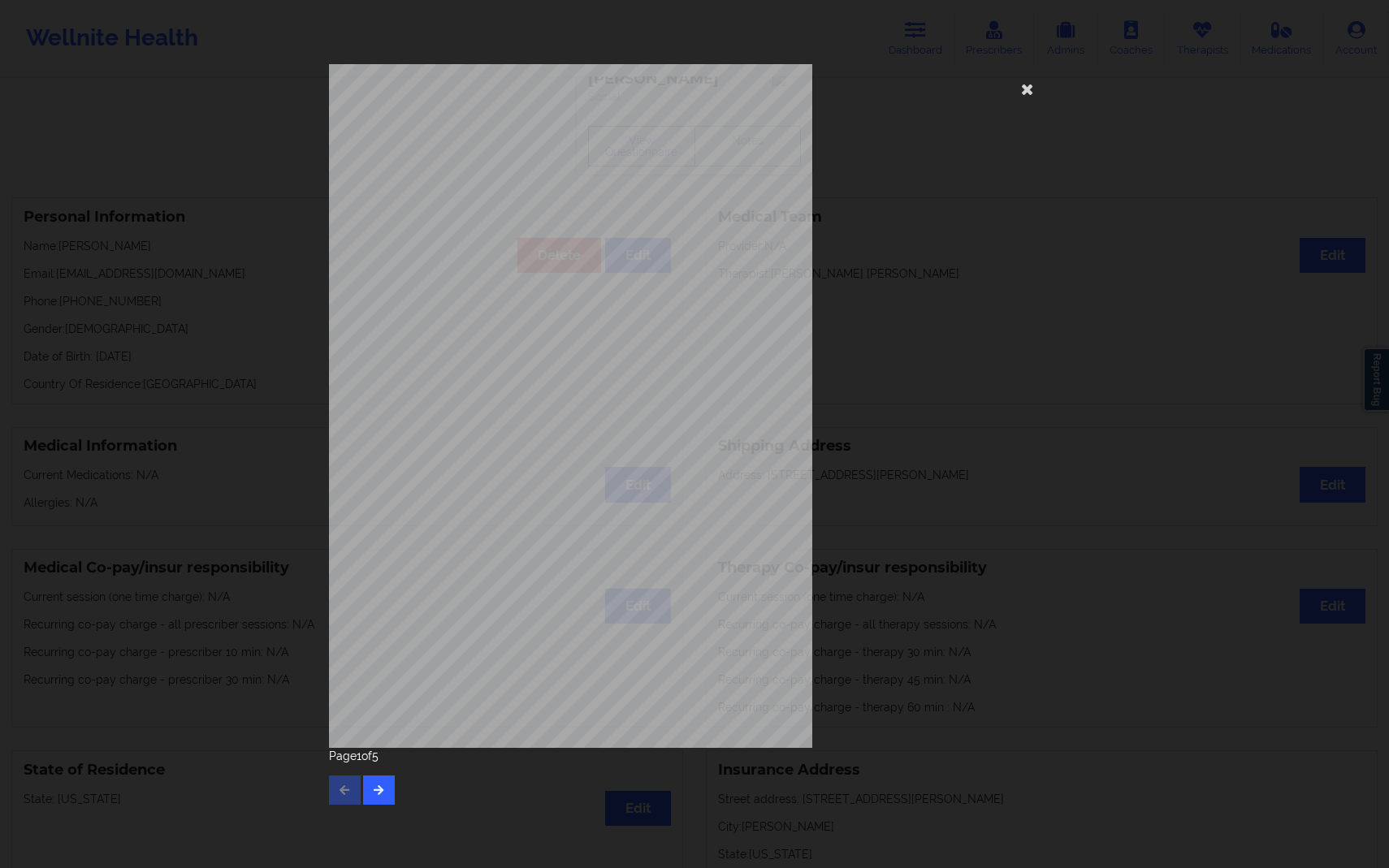
click at [395, 785] on div "Page 1 of 5" at bounding box center [695, 776] width 731 height 56
click at [375, 791] on icon "button" at bounding box center [379, 790] width 13 height 10
click at [335, 795] on button "button" at bounding box center [345, 790] width 32 height 30
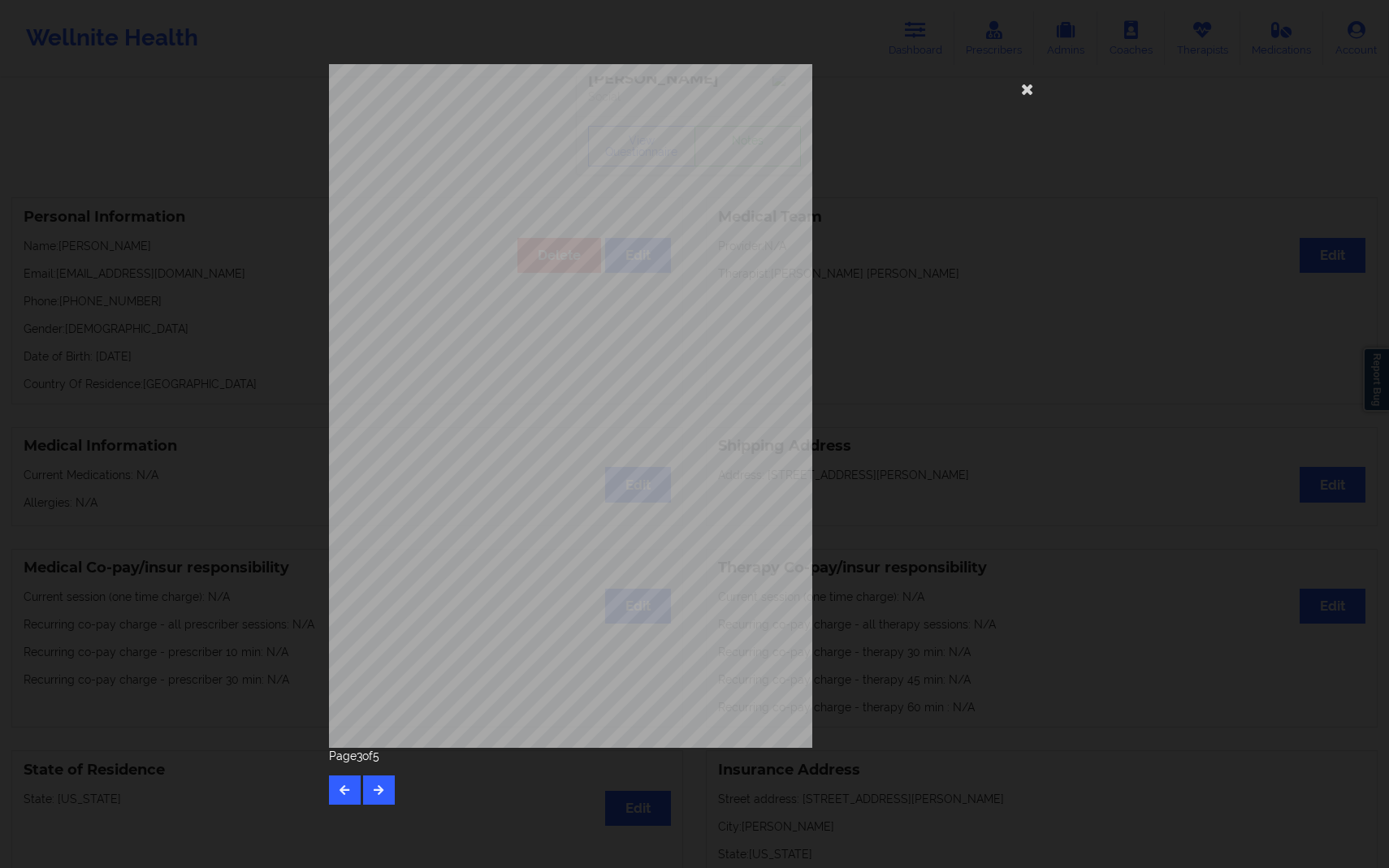
click at [1027, 101] on div "Back cover of insurance image" at bounding box center [695, 406] width 731 height 684
click at [1027, 94] on icon at bounding box center [1027, 88] width 26 height 26
